Goal: Navigation & Orientation: Find specific page/section

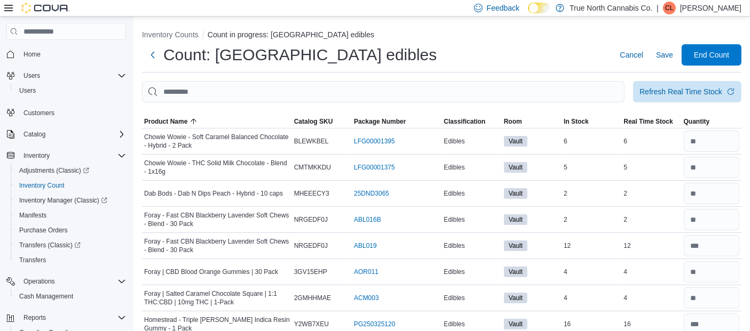
click at [483, 61] on div "Count: Sudbury edibles Cancel Save End Count" at bounding box center [441, 54] width 599 height 21
click at [41, 302] on button "Cash Management" at bounding box center [70, 296] width 119 height 15
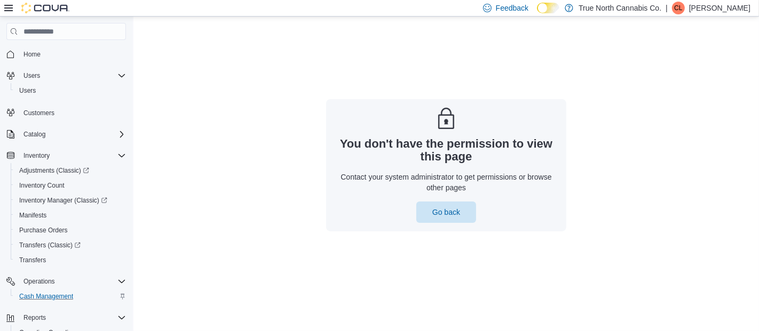
click at [703, 6] on p "[PERSON_NAME]" at bounding box center [719, 8] width 61 height 13
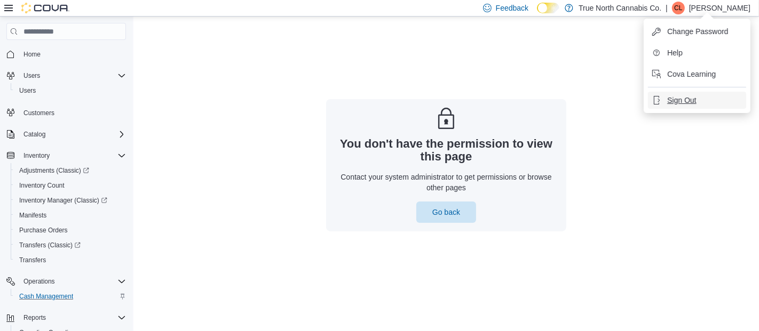
click at [682, 101] on span "Sign Out" at bounding box center [681, 100] width 29 height 11
